Goal: Task Accomplishment & Management: Use online tool/utility

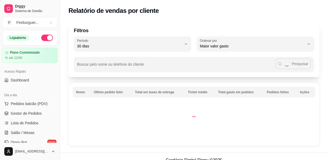
select select "30"
select select "HIGHEST_TOTAL_SPENT_WITH_ORDERS"
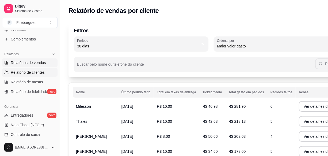
click at [33, 62] on span "Relatórios de vendas" at bounding box center [28, 62] width 35 height 5
select select "ALL"
select select "0"
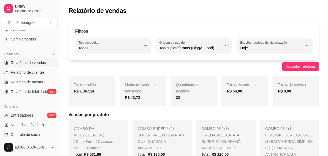
click at [33, 62] on span "Relatórios de vendas" at bounding box center [28, 62] width 35 height 5
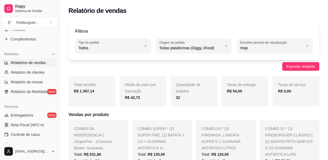
click at [33, 62] on span "Relatórios de vendas" at bounding box center [28, 62] width 35 height 5
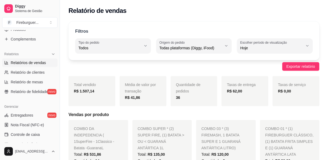
click at [33, 62] on span "Relatórios de vendas" at bounding box center [28, 62] width 35 height 5
drag, startPoint x: 33, startPoint y: 62, endPoint x: 34, endPoint y: 71, distance: 9.5
click at [32, 62] on span "Relatórios de vendas" at bounding box center [28, 62] width 35 height 5
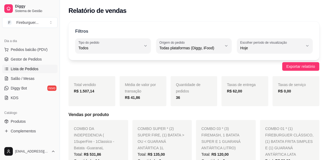
scroll to position [51, 0]
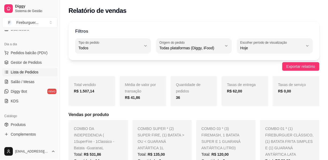
click at [33, 70] on span "Lista de Pedidos" at bounding box center [25, 71] width 28 height 5
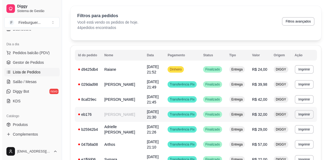
scroll to position [24, 0]
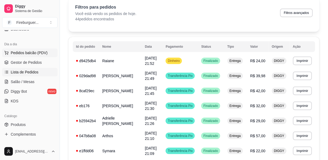
click at [26, 53] on span "Pedidos balcão (PDV)" at bounding box center [29, 52] width 37 height 5
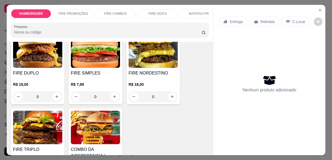
scroll to position [243, 0]
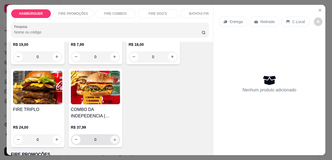
click at [113, 137] on icon "increase-product-quantity" at bounding box center [115, 139] width 4 height 4
type input "1"
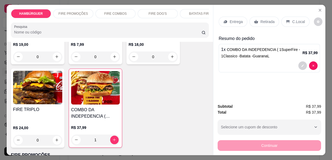
click at [231, 19] on p "Entrega" at bounding box center [236, 21] width 13 height 5
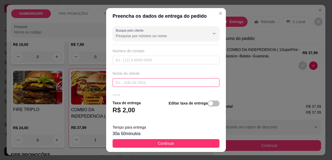
click at [131, 83] on input "text" at bounding box center [166, 82] width 107 height 9
type input "ABRAAO"
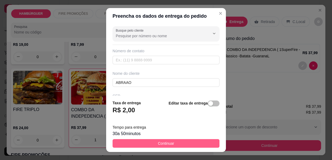
click at [151, 145] on button "Continuar" at bounding box center [166, 143] width 107 height 9
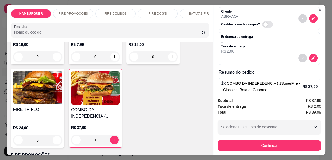
scroll to position [44, 0]
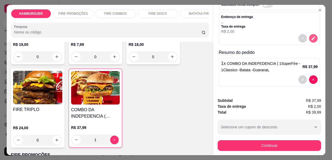
click at [311, 38] on icon "decrease-product-quantity" at bounding box center [313, 38] width 5 height 5
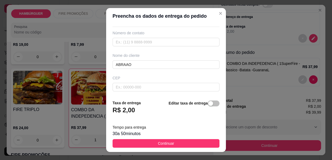
scroll to position [48, 0]
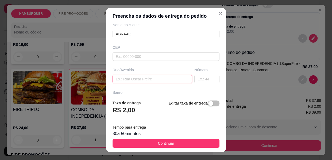
click at [128, 79] on input "text" at bounding box center [153, 79] width 80 height 9
type input "POUSADA DO PANDEIRO"
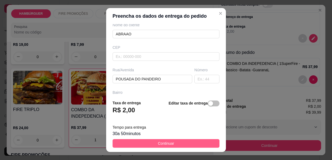
click at [158, 142] on span "Continuar" at bounding box center [166, 143] width 16 height 6
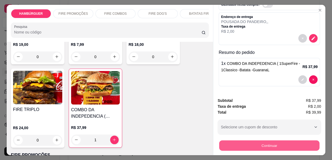
click at [260, 143] on button "Continuar" at bounding box center [269, 145] width 100 height 10
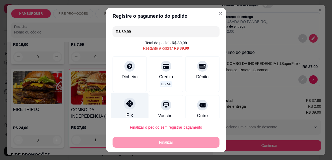
click at [124, 106] on div at bounding box center [130, 103] width 12 height 12
type input "R$ 0,00"
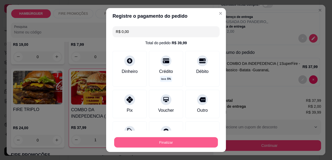
click at [156, 139] on button "Finalizar" at bounding box center [166, 142] width 104 height 10
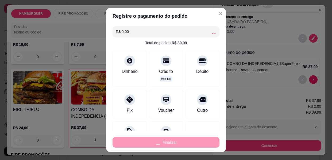
type input "0"
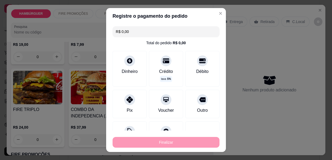
type input "-R$ 39,99"
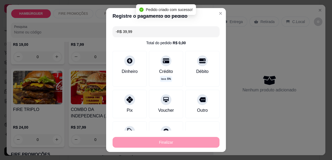
scroll to position [0, 0]
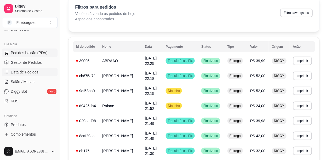
click at [32, 49] on button "Pedidos balcão (PDV)" at bounding box center [29, 52] width 55 height 9
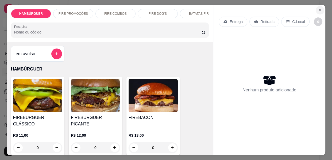
click at [318, 8] on icon "Close" at bounding box center [320, 10] width 4 height 4
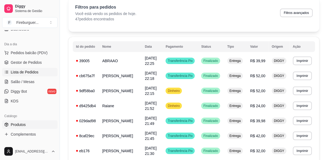
click at [16, 124] on span "Produtos" at bounding box center [18, 124] width 15 height 5
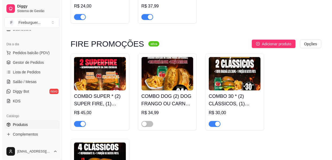
scroll to position [364, 0]
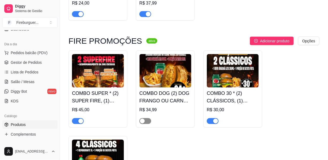
click at [147, 123] on span "button" at bounding box center [145, 121] width 12 height 6
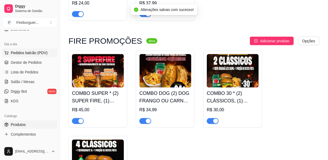
click at [20, 51] on span "Pedidos balcão (PDV)" at bounding box center [29, 52] width 37 height 5
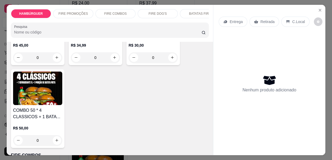
scroll to position [364, 0]
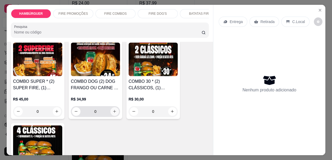
click at [113, 109] on icon "increase-product-quantity" at bounding box center [115, 111] width 4 height 4
type input "1"
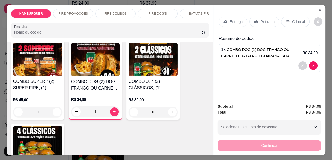
click at [235, 19] on p "Entrega" at bounding box center [236, 21] width 13 height 5
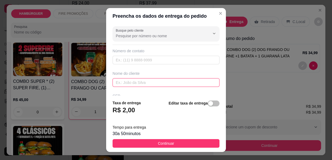
click at [124, 85] on input "text" at bounding box center [166, 82] width 107 height 9
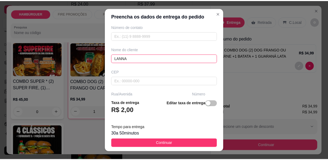
scroll to position [48, 0]
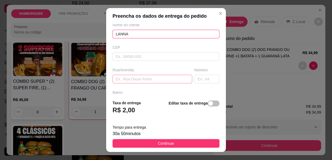
type input "LANNA"
click at [130, 78] on input "text" at bounding box center [153, 79] width 80 height 9
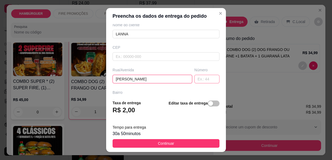
type input "[PERSON_NAME]"
click at [194, 80] on input "text" at bounding box center [206, 79] width 25 height 9
type input "439"
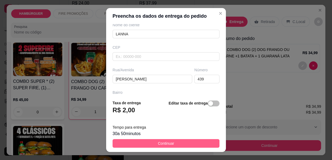
click at [164, 143] on span "Continuar" at bounding box center [166, 143] width 16 height 6
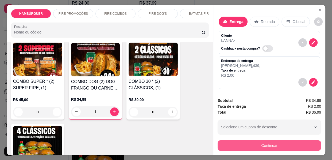
click at [265, 141] on button "Continuar" at bounding box center [269, 145] width 103 height 11
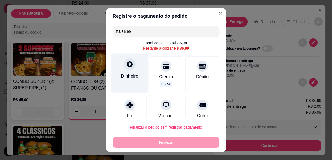
click at [126, 69] on div at bounding box center [130, 64] width 12 height 12
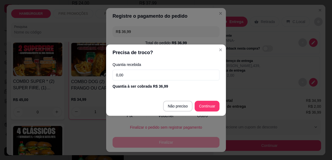
click at [147, 76] on input "0,00" at bounding box center [166, 74] width 107 height 11
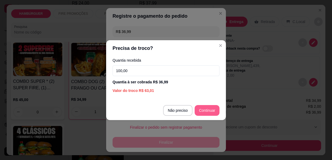
type input "100,00"
type input "R$ 0,00"
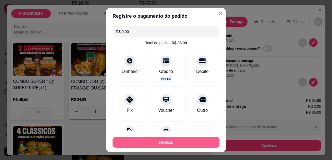
click at [158, 141] on button "Finalizar" at bounding box center [166, 142] width 107 height 11
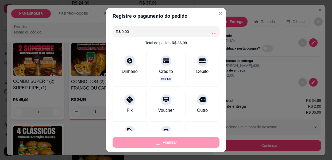
type input "0"
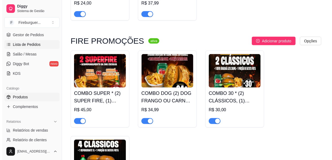
scroll to position [27, 0]
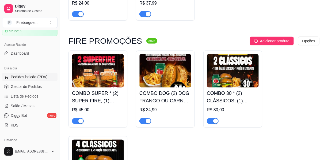
click at [28, 76] on span "Pedidos balcão (PDV)" at bounding box center [29, 76] width 37 height 5
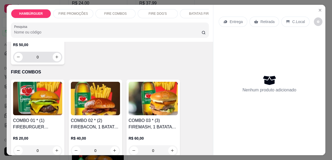
scroll to position [534, 0]
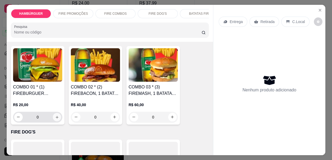
click at [55, 115] on icon "increase-product-quantity" at bounding box center [57, 117] width 4 height 4
type input "1"
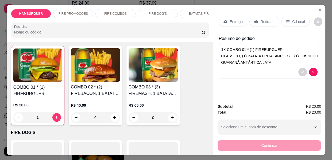
click at [235, 19] on p "Entrega" at bounding box center [236, 21] width 13 height 5
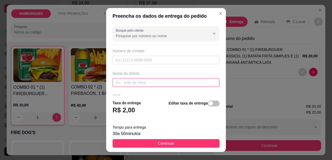
click at [147, 84] on input "text" at bounding box center [166, 82] width 107 height 9
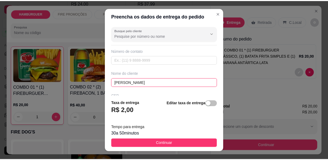
scroll to position [48, 0]
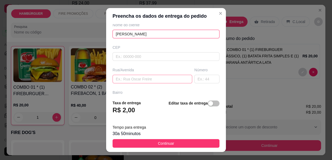
type input "[PERSON_NAME]"
click at [151, 80] on input "text" at bounding box center [153, 79] width 80 height 9
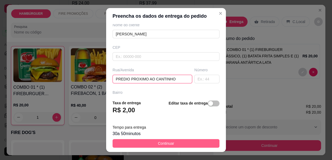
type input "PREDIO PROXIMO AO CANTINHO"
click at [166, 144] on span "Continuar" at bounding box center [166, 143] width 16 height 6
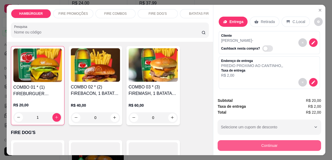
click at [276, 148] on button "Continuar" at bounding box center [269, 145] width 103 height 11
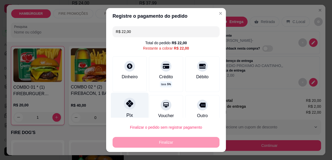
click at [129, 102] on icon at bounding box center [129, 103] width 7 height 7
type input "R$ 0,00"
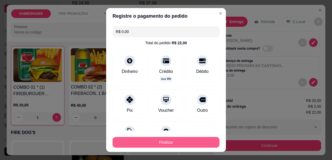
click at [156, 140] on button "Finalizar" at bounding box center [166, 142] width 107 height 11
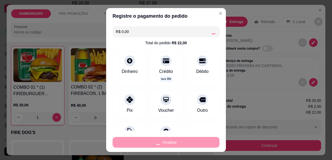
type input "0"
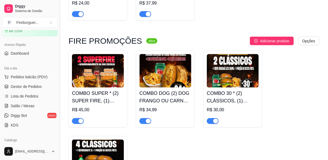
drag, startPoint x: 58, startPoint y: 70, endPoint x: 59, endPoint y: 56, distance: 14.7
click at [60, 56] on button "Toggle Sidebar" at bounding box center [59, 80] width 4 height 160
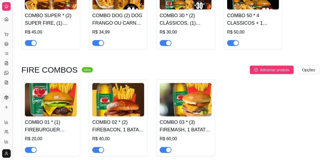
click at [13, 63] on button "Toggle Sidebar" at bounding box center [12, 80] width 4 height 160
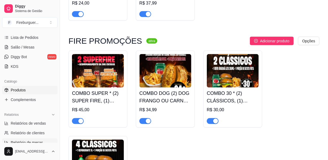
scroll to position [97, 0]
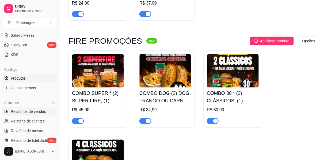
click at [30, 111] on span "Relatórios de vendas" at bounding box center [28, 111] width 35 height 5
select select "ALL"
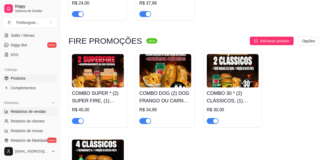
select select "0"
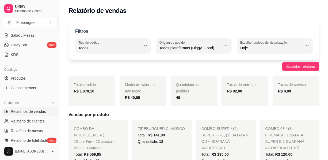
click at [30, 111] on span "Relatórios de vendas" at bounding box center [28, 111] width 35 height 5
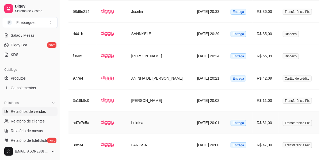
scroll to position [1035, 0]
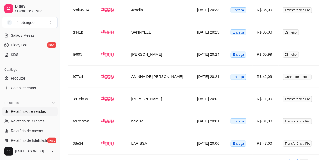
click at [306, 159] on link "2" at bounding box center [304, 163] width 8 height 8
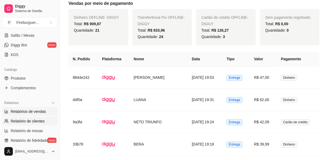
scroll to position [336, 0]
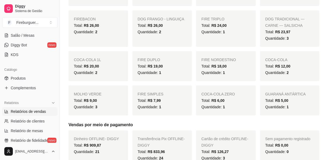
click at [39, 109] on span "Relatórios de vendas" at bounding box center [28, 111] width 35 height 5
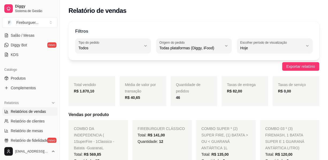
click at [38, 110] on span "Relatórios de vendas" at bounding box center [28, 111] width 35 height 5
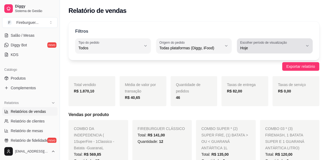
click at [256, 50] on span "Hoje" at bounding box center [271, 47] width 63 height 5
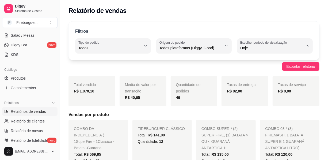
click at [260, 115] on span "Customizado" at bounding box center [272, 112] width 59 height 5
type input "-1"
select select "-1"
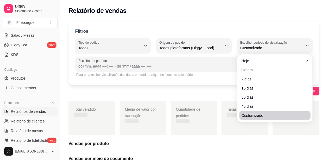
scroll to position [5, 0]
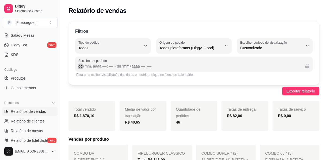
click at [79, 67] on div "dd" at bounding box center [80, 65] width 5 height 5
click at [79, 94] on div "Exportar relatório" at bounding box center [193, 91] width 251 height 9
click at [85, 66] on div "08" at bounding box center [86, 65] width 5 height 5
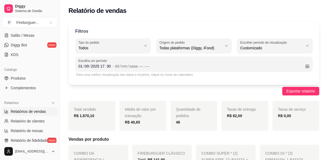
click at [85, 74] on div "Para uma melhor visualização das datas e horários, clique no ícone de calendári…" at bounding box center [193, 74] width 235 height 4
click at [118, 69] on div "dd / mm / aaaa –– : ––" at bounding box center [208, 66] width 186 height 6
click at [118, 69] on div "07 / mm / aaaa –– : ––" at bounding box center [208, 66] width 186 height 6
click at [117, 66] on div "07" at bounding box center [116, 65] width 5 height 5
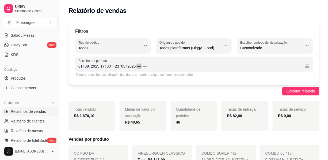
click at [138, 67] on div "––" at bounding box center [138, 65] width 5 height 5
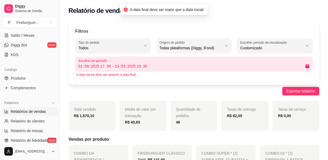
click at [132, 74] on div "A data inicial deve ser anterior à data final." at bounding box center [193, 74] width 235 height 4
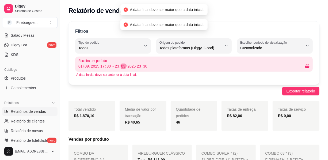
click at [123, 65] on div "03" at bounding box center [123, 65] width 5 height 5
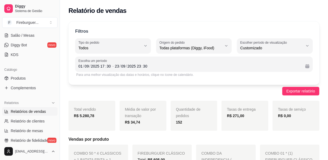
click at [25, 112] on span "Relatórios de vendas" at bounding box center [28, 111] width 35 height 5
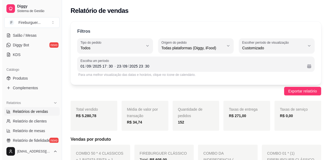
scroll to position [0, 0]
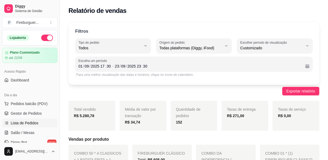
click at [24, 123] on span "Lista de Pedidos" at bounding box center [25, 122] width 28 height 5
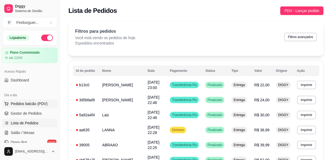
click at [28, 103] on span "Pedidos balcão (PDV)" at bounding box center [29, 103] width 37 height 5
